Goal: Transaction & Acquisition: Subscribe to service/newsletter

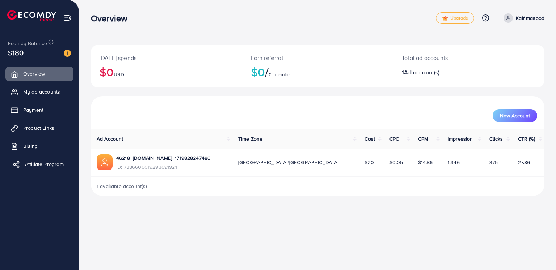
click at [46, 165] on span "Affiliate Program" at bounding box center [44, 164] width 39 height 7
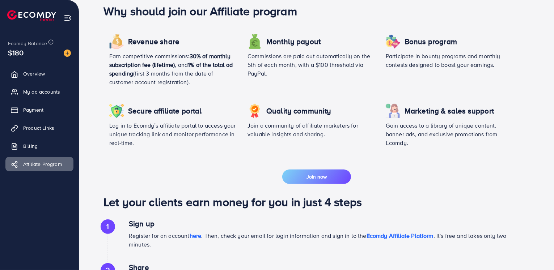
scroll to position [181, 0]
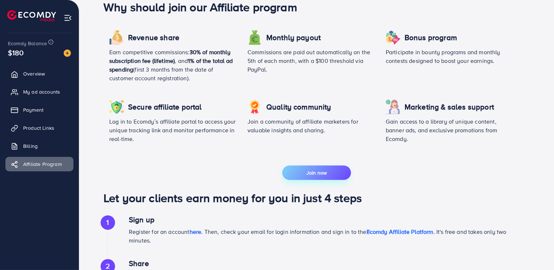
click at [330, 177] on button "Join now" at bounding box center [316, 173] width 69 height 14
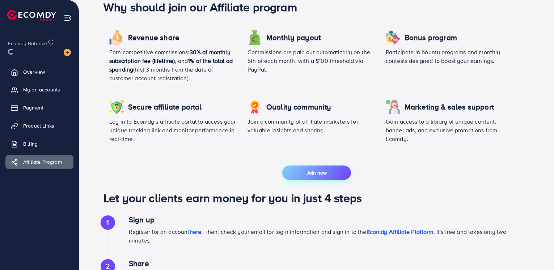
scroll to position [223, 0]
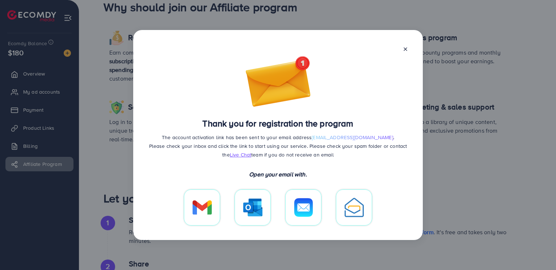
click at [359, 210] on img at bounding box center [353, 208] width 19 height 20
click at [307, 204] on img at bounding box center [303, 208] width 21 height 20
click at [256, 211] on img at bounding box center [252, 208] width 19 height 18
click at [208, 214] on img at bounding box center [201, 207] width 19 height 14
click at [350, 209] on img at bounding box center [353, 208] width 19 height 20
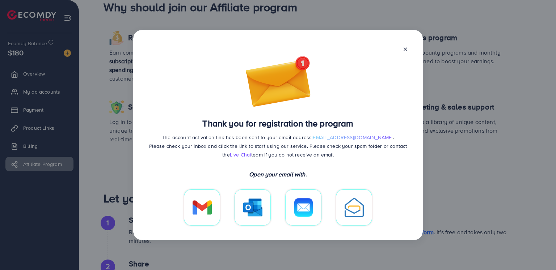
click at [406, 50] on icon at bounding box center [405, 49] width 6 height 6
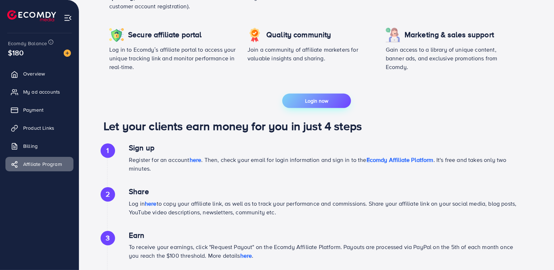
scroll to position [331, 0]
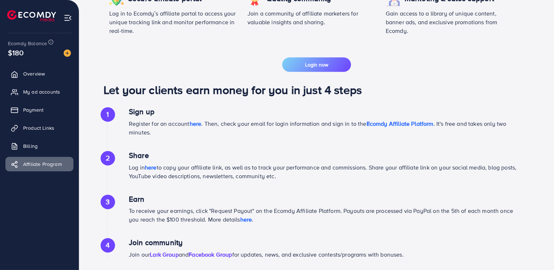
click at [196, 123] on span "here" at bounding box center [196, 124] width 12 height 8
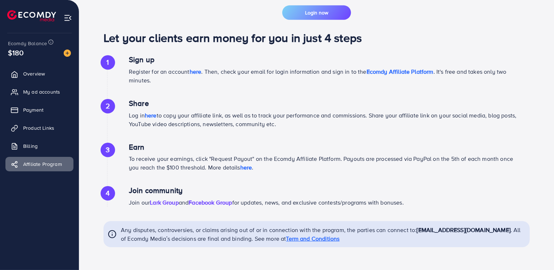
scroll to position [385, 0]
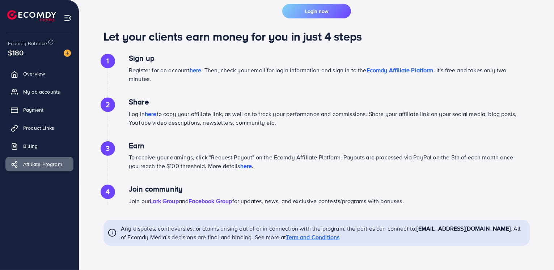
click at [151, 112] on span "here" at bounding box center [151, 114] width 12 height 8
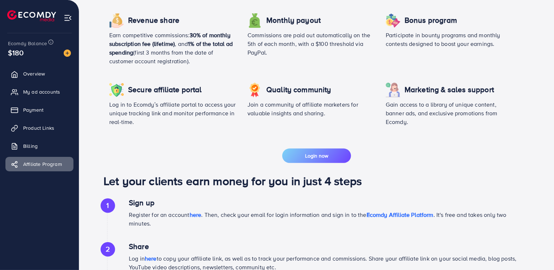
scroll to position [168, 0]
